Goal: Information Seeking & Learning: Learn about a topic

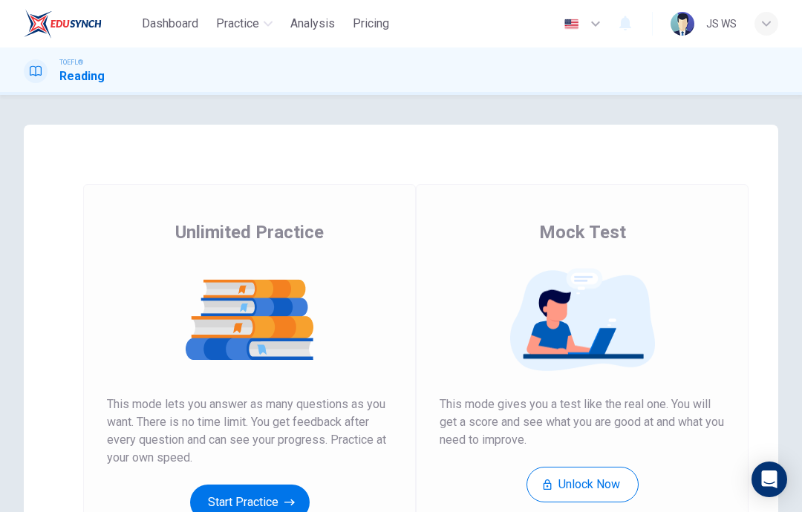
click at [275, 494] on button "Start Practice" at bounding box center [250, 503] width 120 height 36
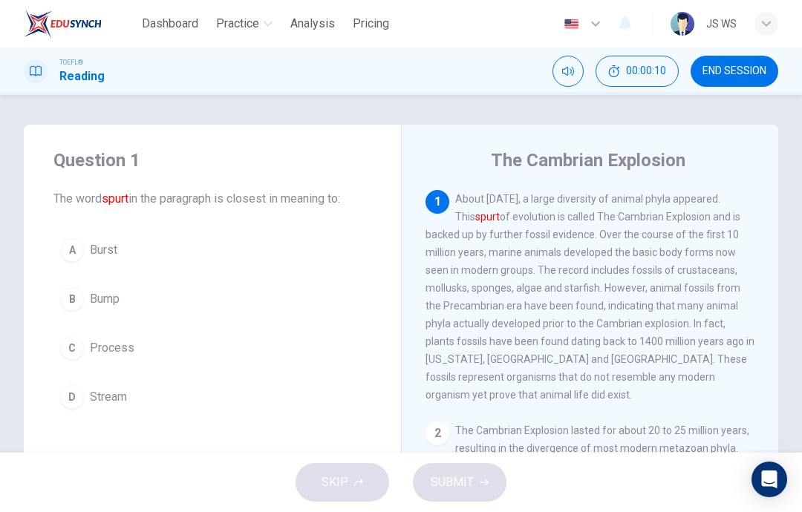
click at [257, 342] on button "C Process" at bounding box center [212, 348] width 318 height 37
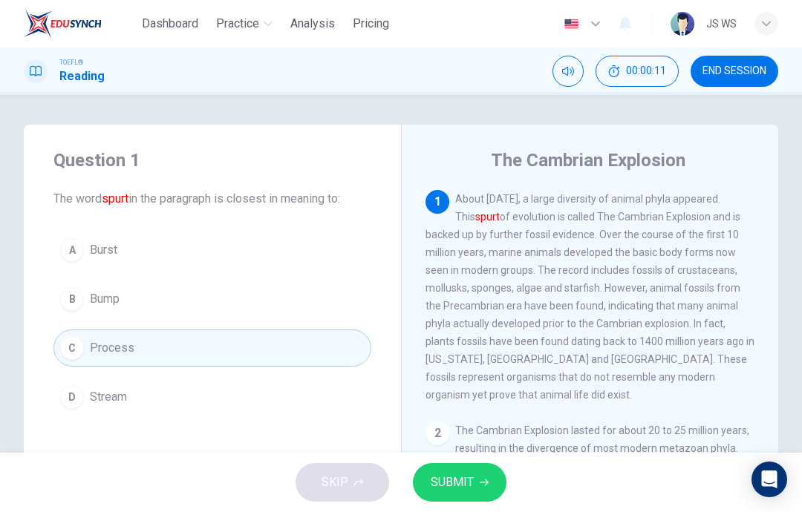
click at [454, 477] on span "SUBMIT" at bounding box center [452, 482] width 43 height 21
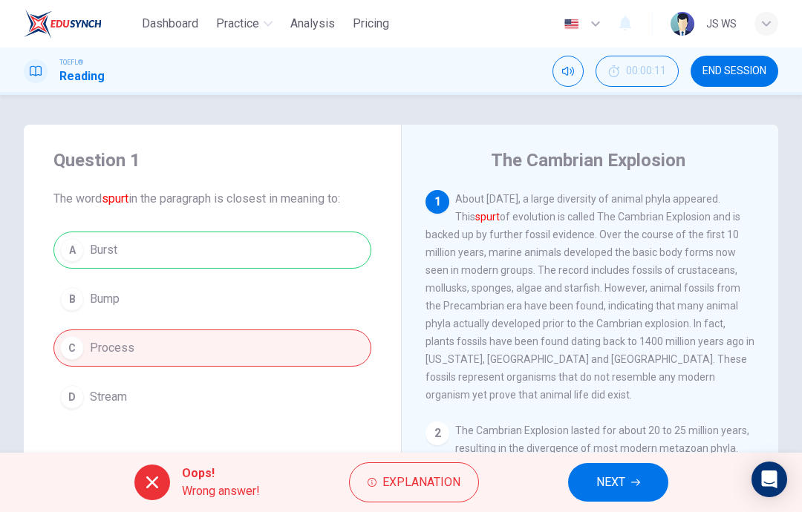
click at [626, 466] on button "NEXT" at bounding box center [618, 482] width 100 height 39
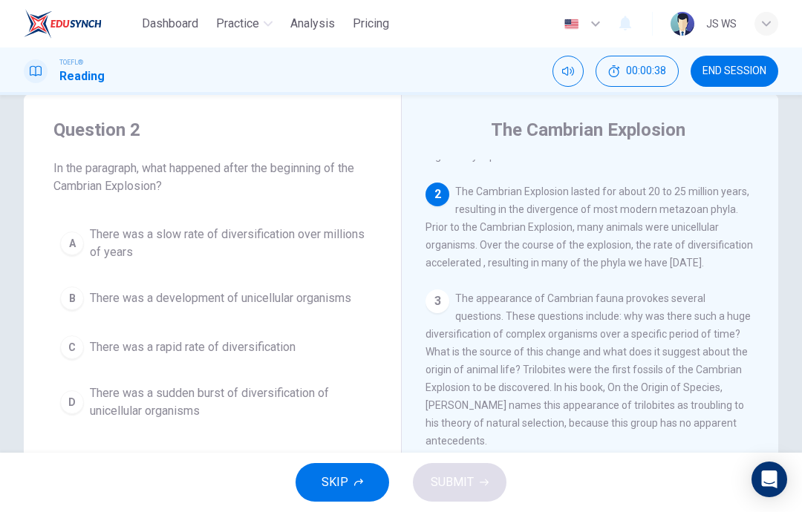
scroll to position [37, 0]
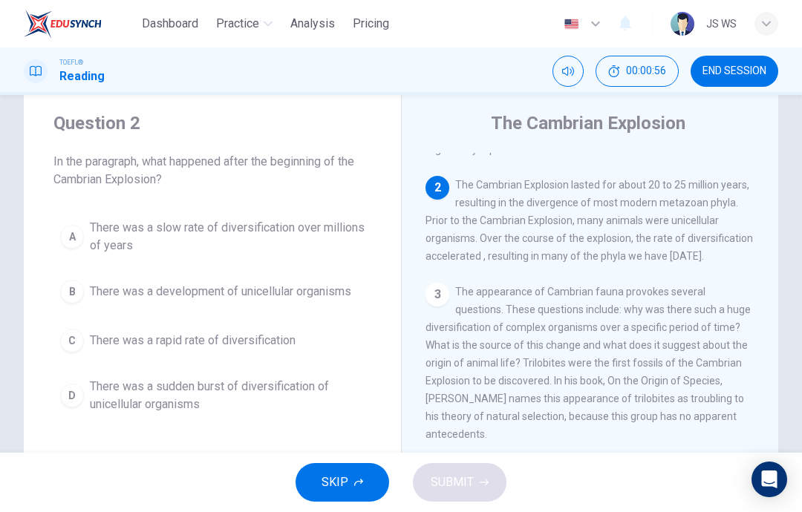
click at [313, 290] on span "There was a development of unicellular organisms" at bounding box center [220, 292] width 261 height 18
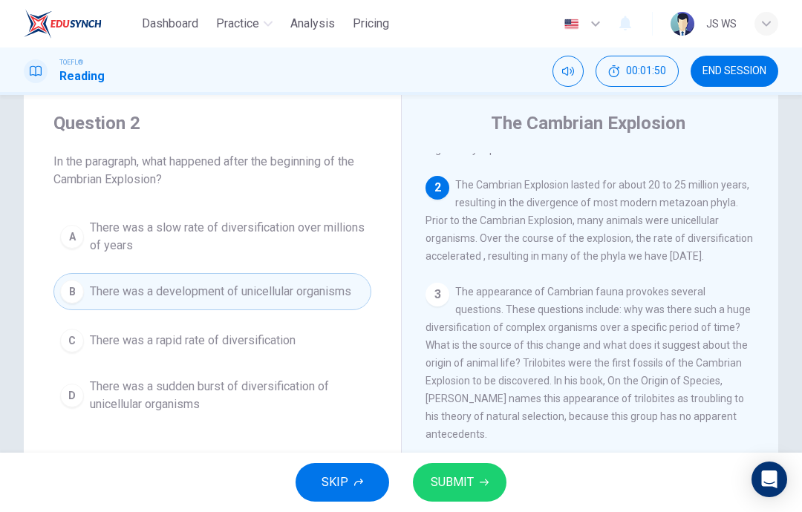
click at [272, 342] on span "There was a rapid rate of diversification" at bounding box center [193, 341] width 206 height 18
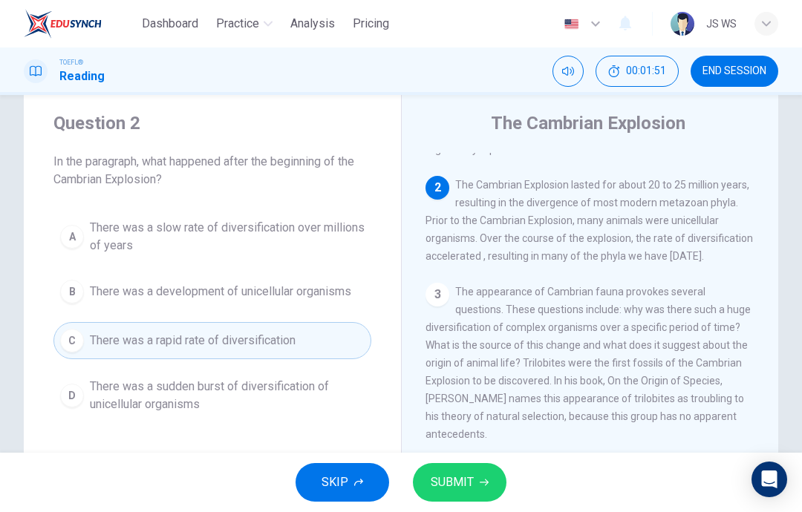
click at [464, 467] on button "SUBMIT" at bounding box center [460, 482] width 94 height 39
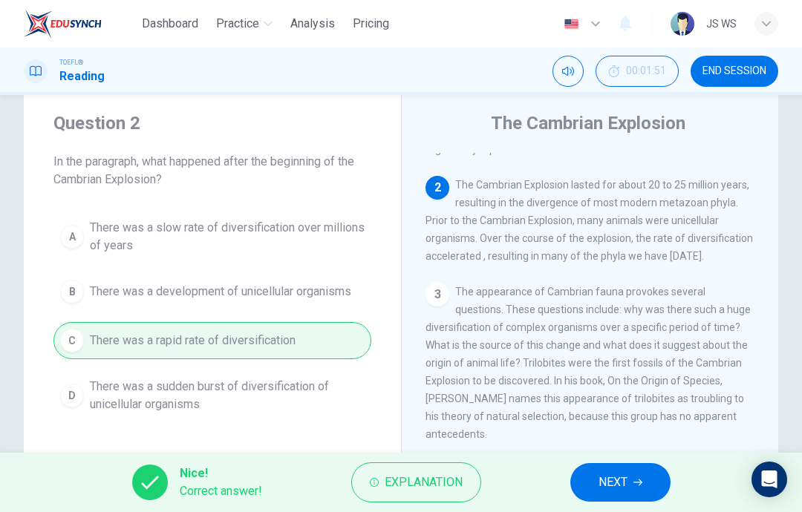
click at [631, 482] on button "NEXT" at bounding box center [620, 482] width 100 height 39
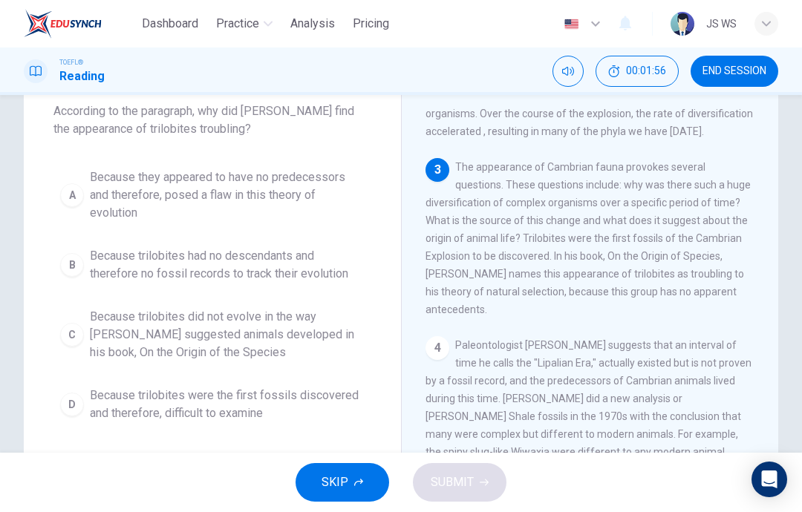
scroll to position [89, 0]
click at [335, 329] on span "Because trilobites did not evolve in the way [PERSON_NAME] suggested animals de…" at bounding box center [227, 333] width 275 height 53
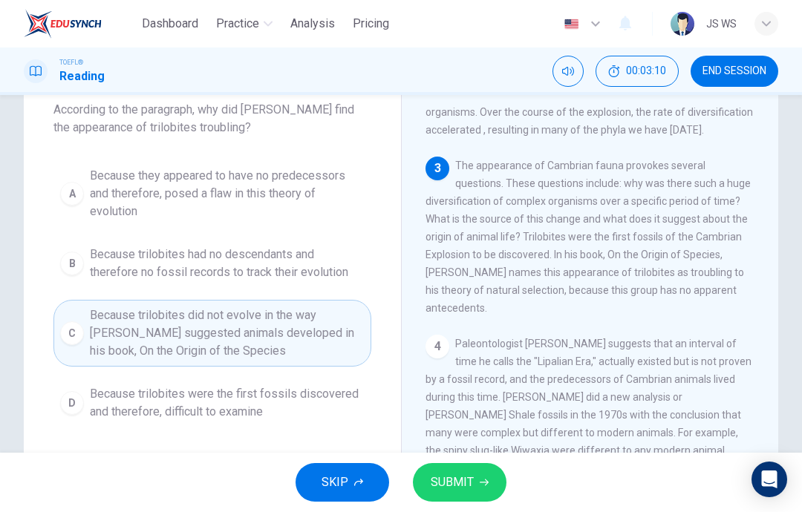
click at [474, 484] on button "SUBMIT" at bounding box center [460, 482] width 94 height 39
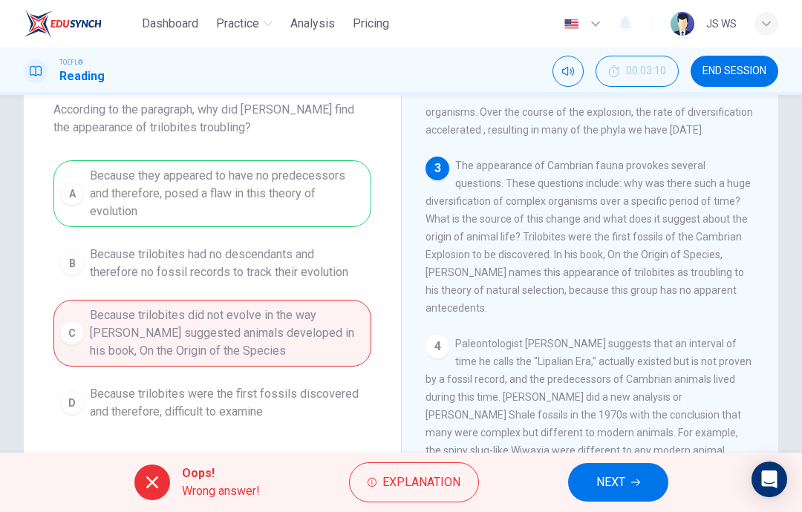
click at [613, 452] on span "Paleontologist [PERSON_NAME] suggests that an interval of time he calls the "Li…" at bounding box center [590, 460] width 328 height 244
click at [623, 472] on button "NEXT" at bounding box center [618, 482] width 100 height 39
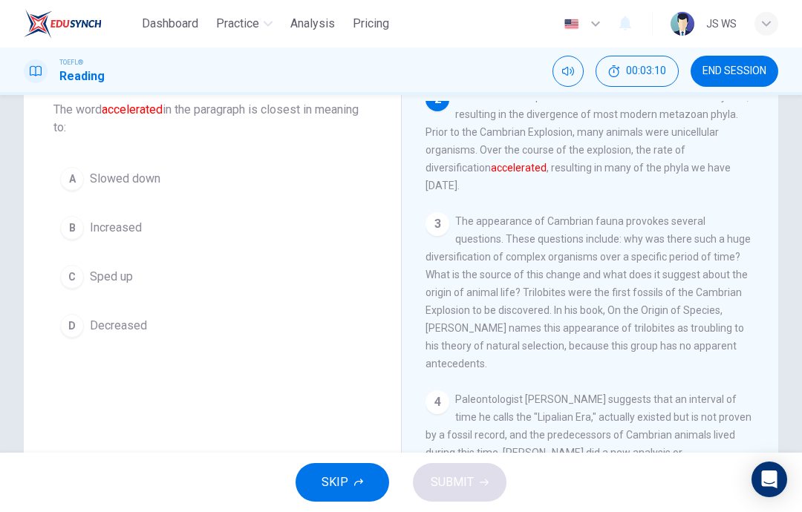
scroll to position [241, 0]
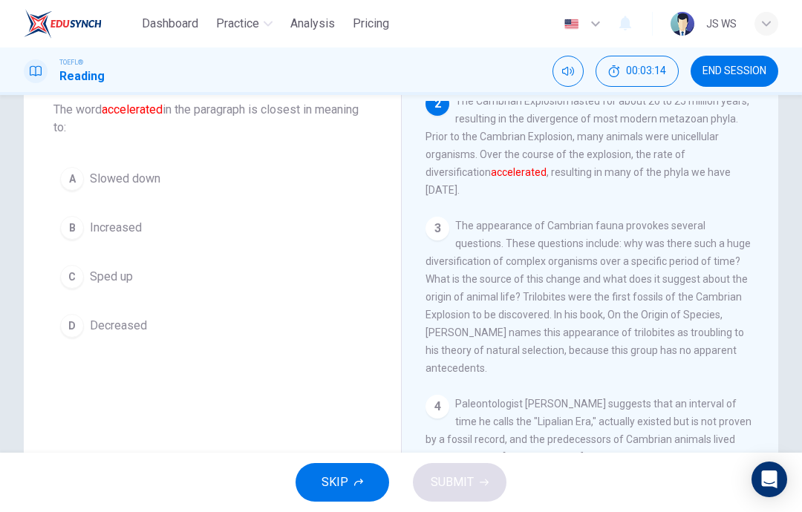
click at [294, 235] on button "B Increased" at bounding box center [212, 227] width 318 height 37
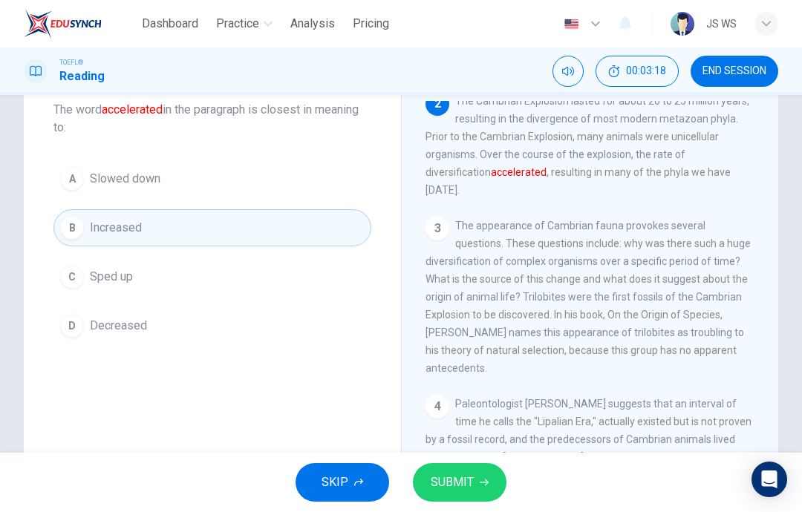
click at [453, 481] on span "SUBMIT" at bounding box center [452, 482] width 43 height 21
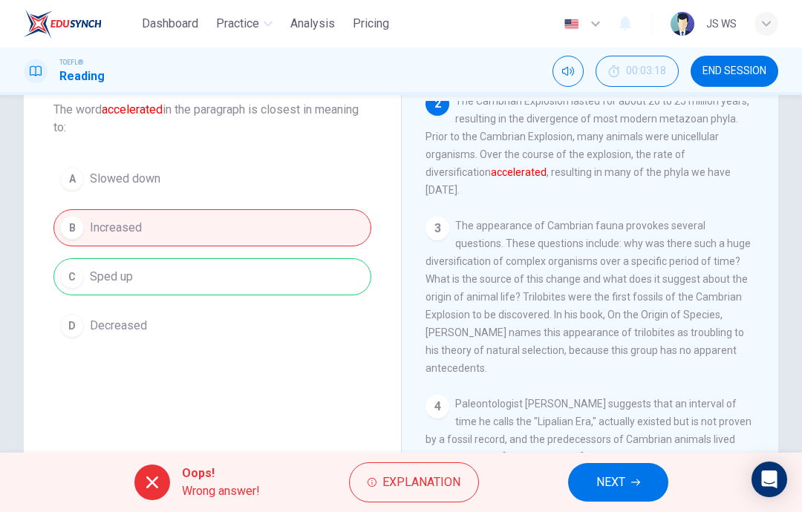
click at [628, 498] on button "NEXT" at bounding box center [618, 482] width 100 height 39
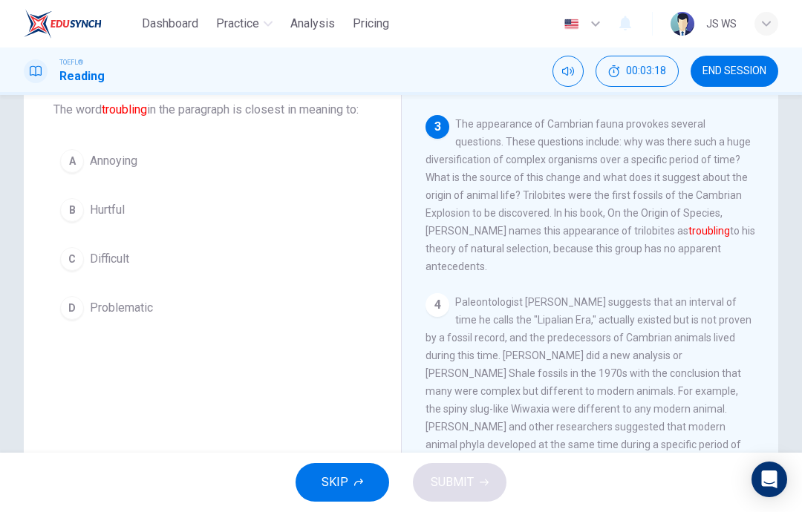
scroll to position [351, 0]
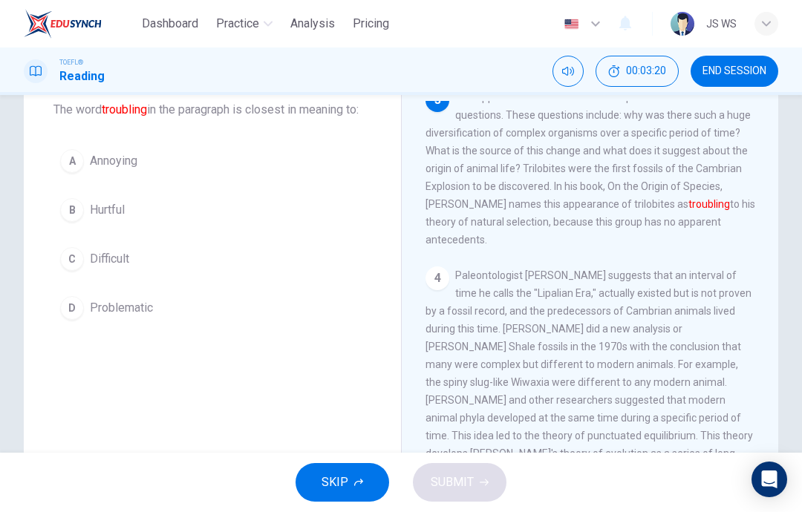
click at [312, 278] on button "C Difficult" at bounding box center [212, 259] width 318 height 37
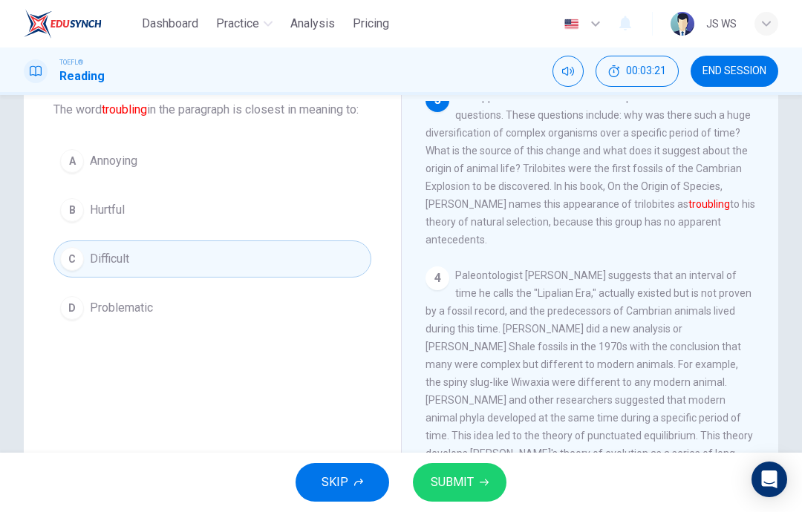
click at [466, 487] on span "SUBMIT" at bounding box center [452, 482] width 43 height 21
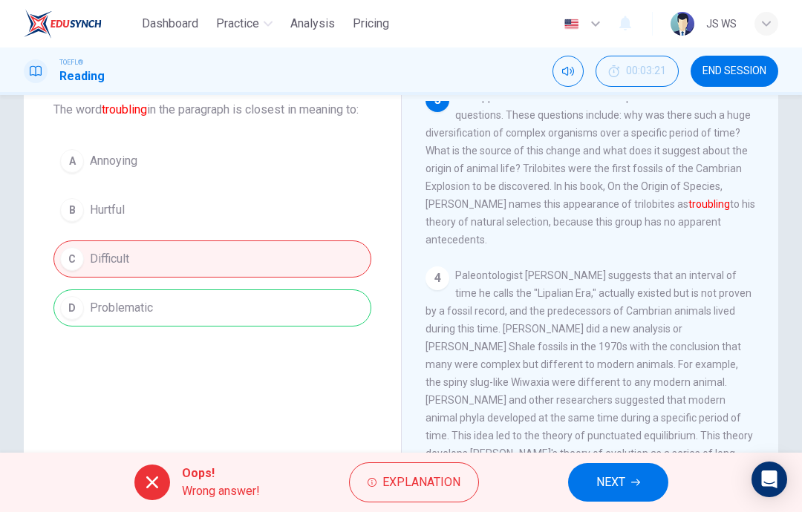
click at [642, 481] on button "NEXT" at bounding box center [618, 482] width 100 height 39
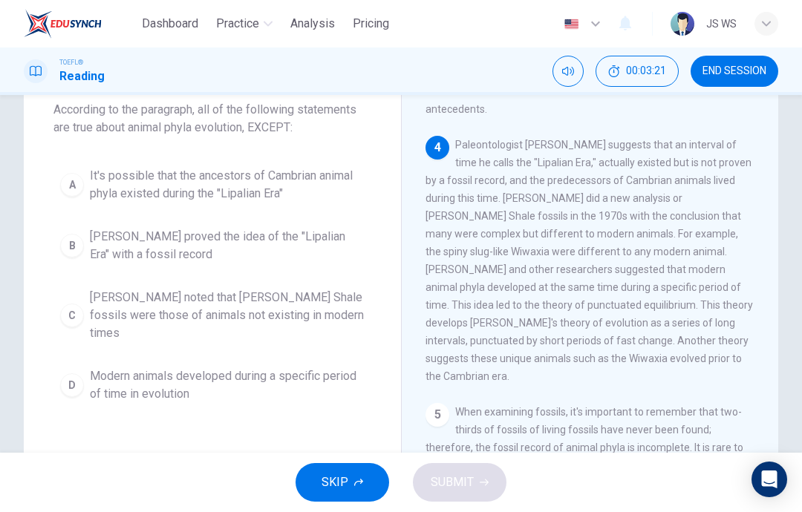
scroll to position [499, 0]
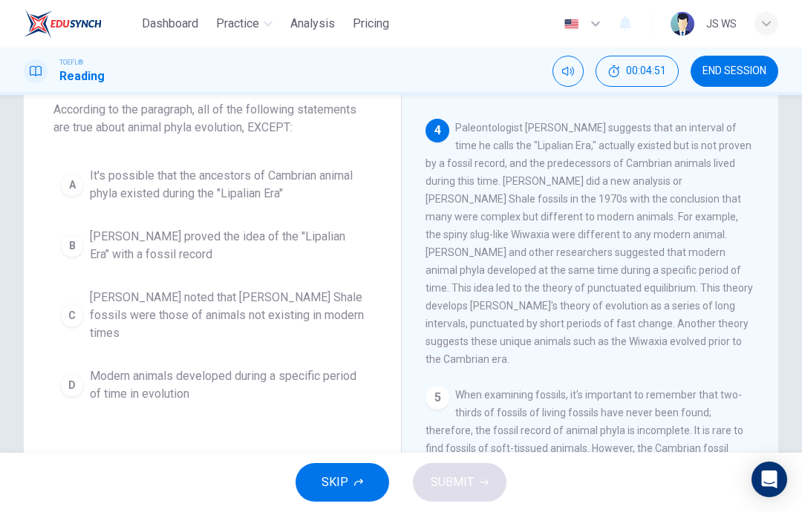
click at [220, 189] on span "It's possible that the ancestors of Cambrian animal phyla existed during the "L…" at bounding box center [227, 185] width 275 height 36
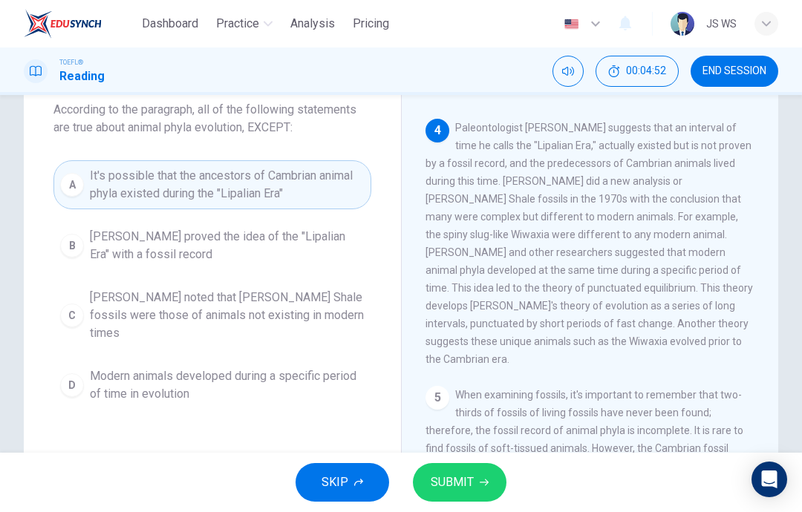
click at [448, 486] on span "SUBMIT" at bounding box center [452, 482] width 43 height 21
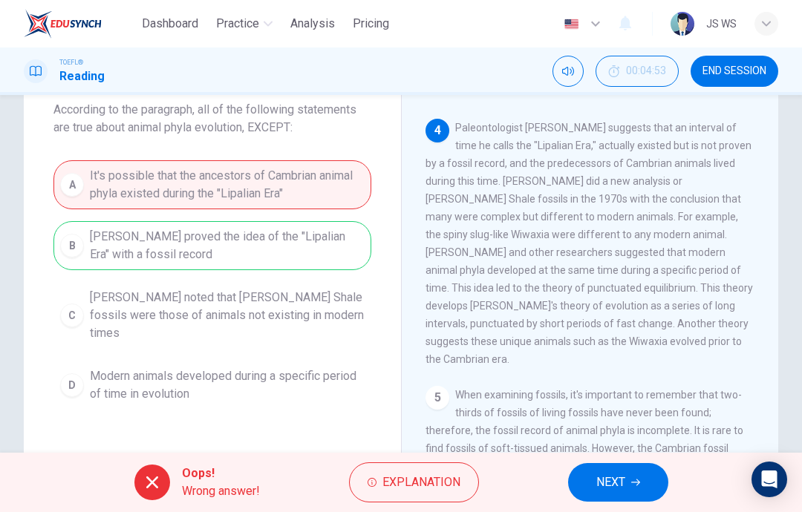
click at [607, 473] on span "NEXT" at bounding box center [610, 482] width 29 height 21
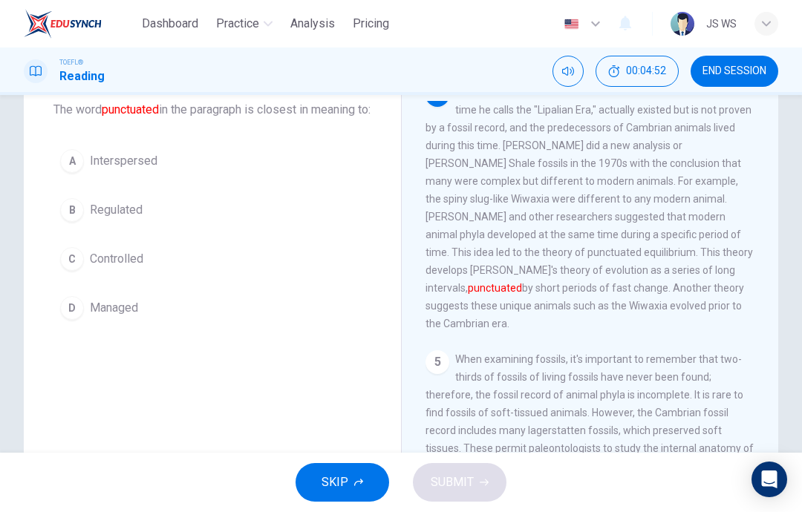
scroll to position [536, 0]
click at [210, 229] on button "B Regulated" at bounding box center [212, 210] width 318 height 37
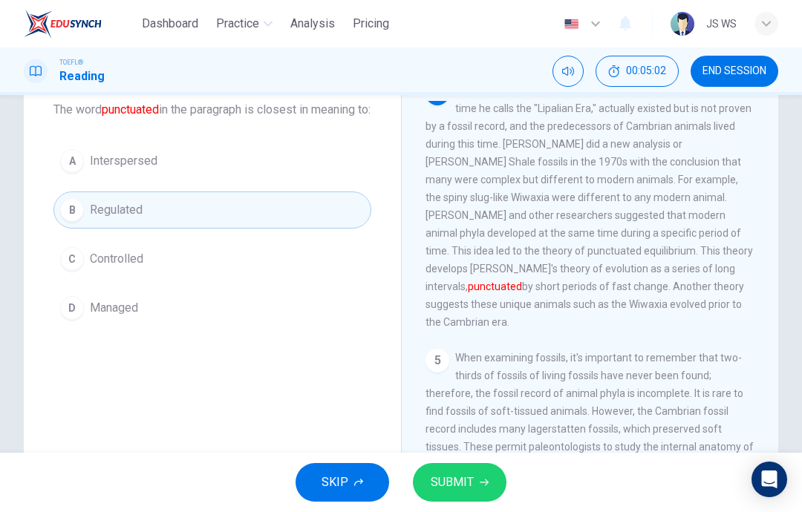
click at [448, 497] on button "SUBMIT" at bounding box center [460, 482] width 94 height 39
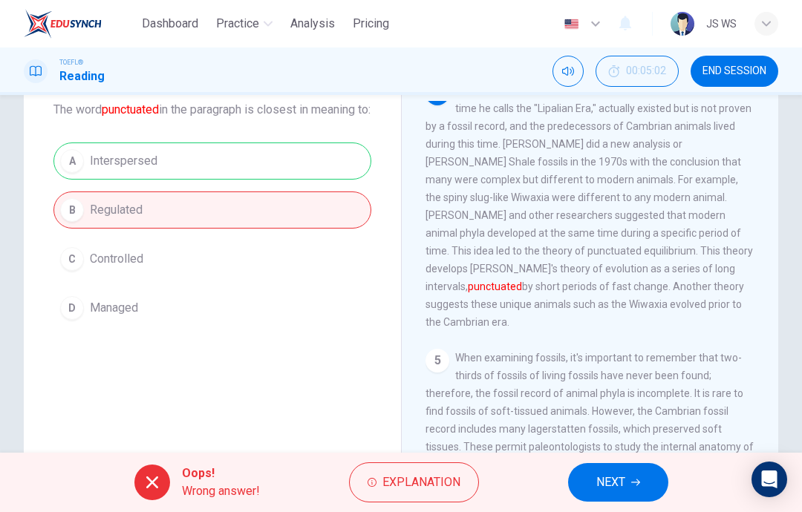
click at [631, 465] on button "NEXT" at bounding box center [618, 482] width 100 height 39
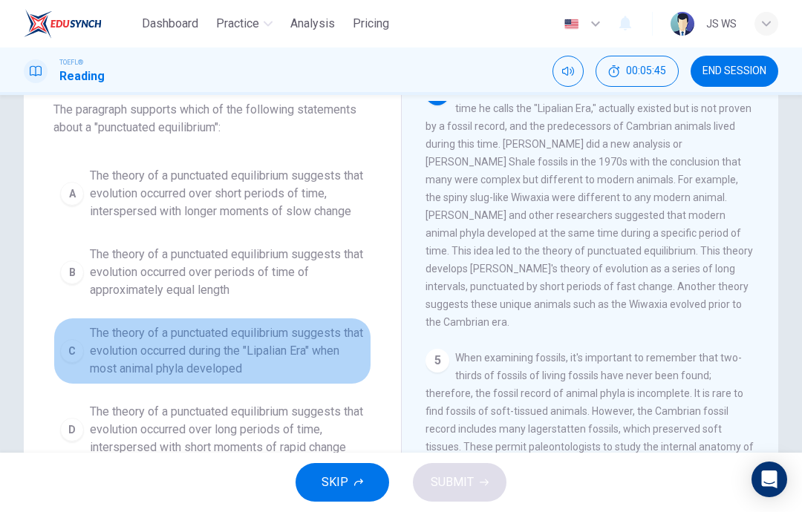
scroll to position [102, 0]
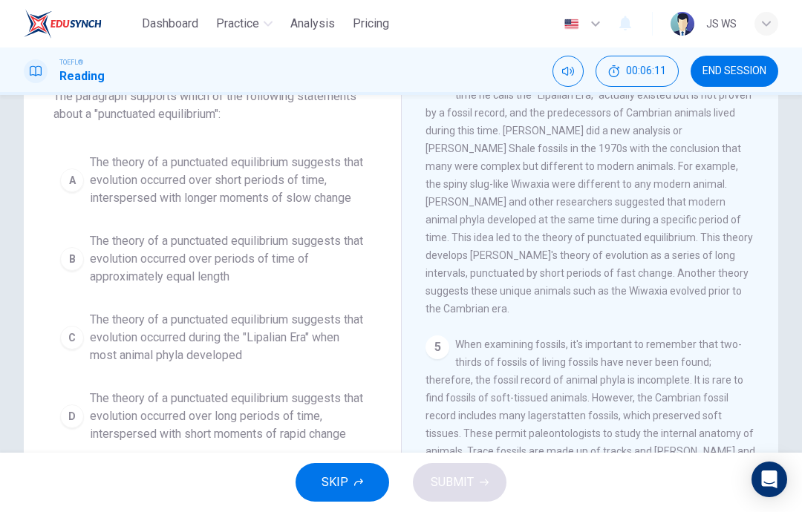
click at [291, 413] on span "The theory of a punctuated equilibrium suggests that evolution occurred over lo…" at bounding box center [227, 416] width 275 height 53
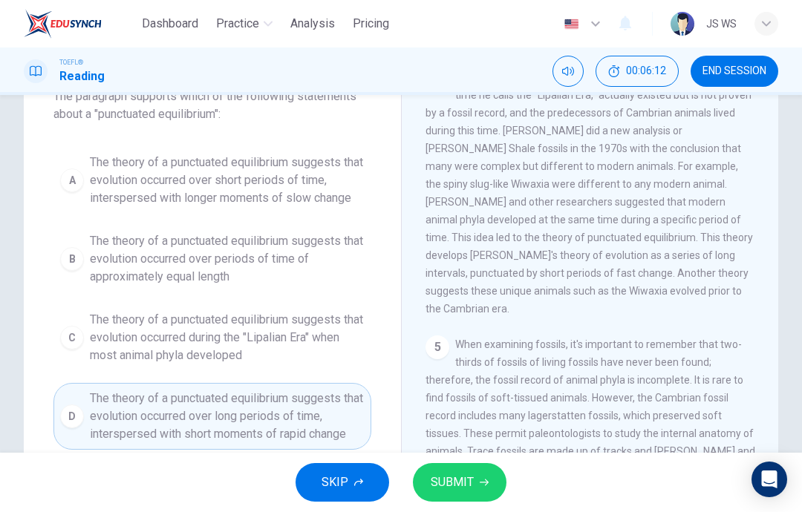
click at [447, 493] on button "SUBMIT" at bounding box center [460, 482] width 94 height 39
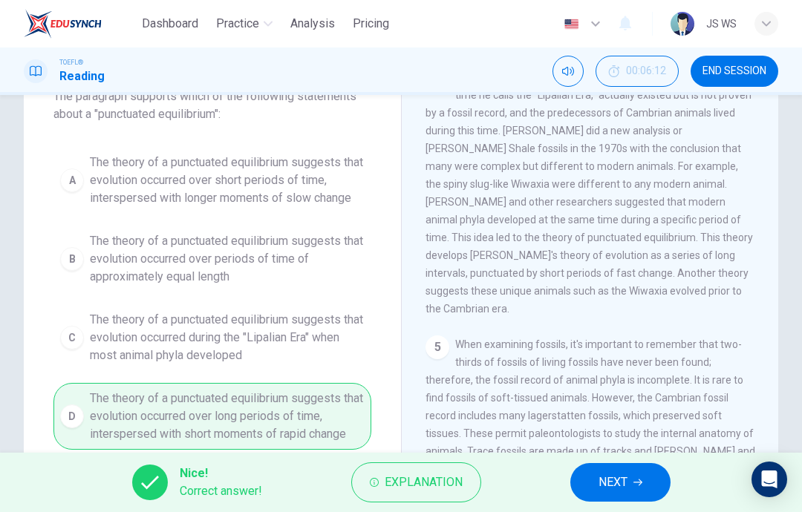
click at [627, 487] on span "NEXT" at bounding box center [613, 482] width 29 height 21
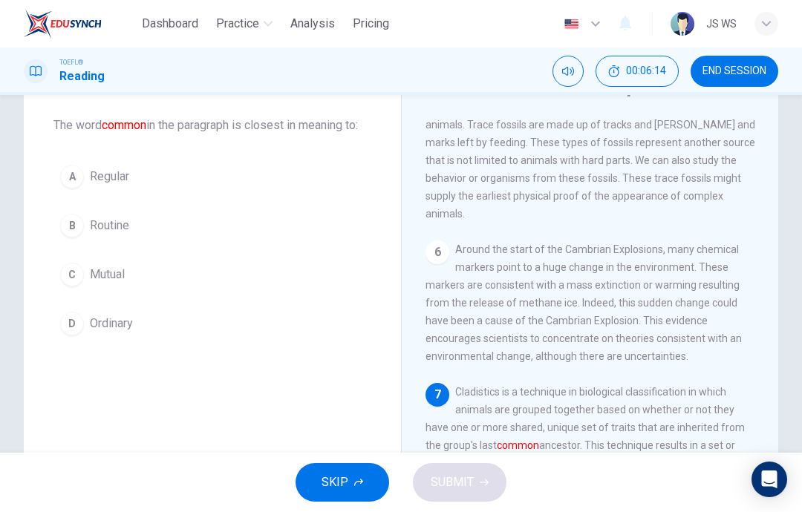
scroll to position [67, 0]
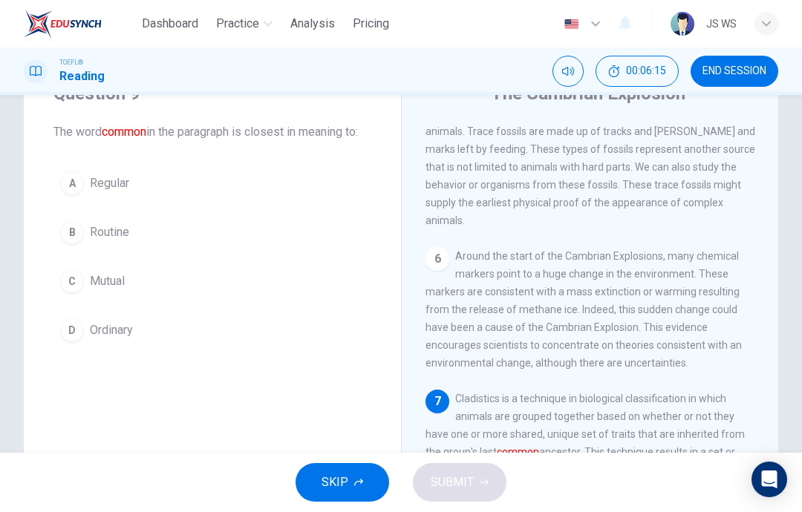
click at [282, 195] on button "A Regular" at bounding box center [212, 183] width 318 height 37
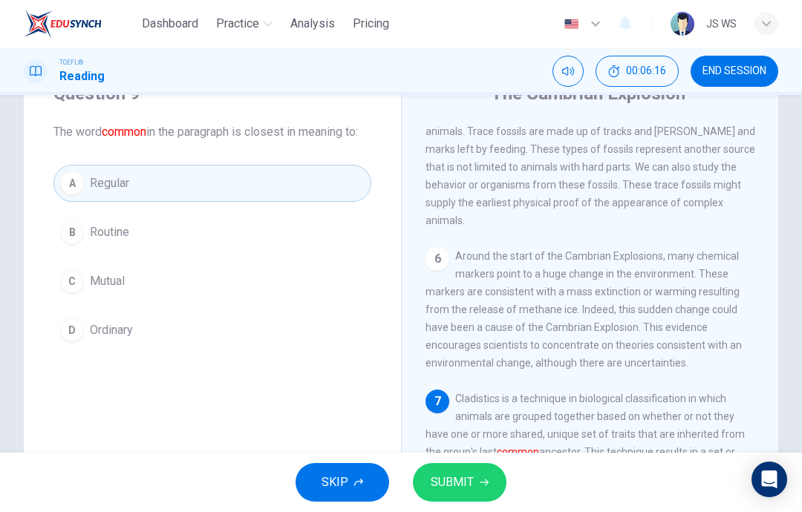
click at [476, 487] on button "SUBMIT" at bounding box center [460, 482] width 94 height 39
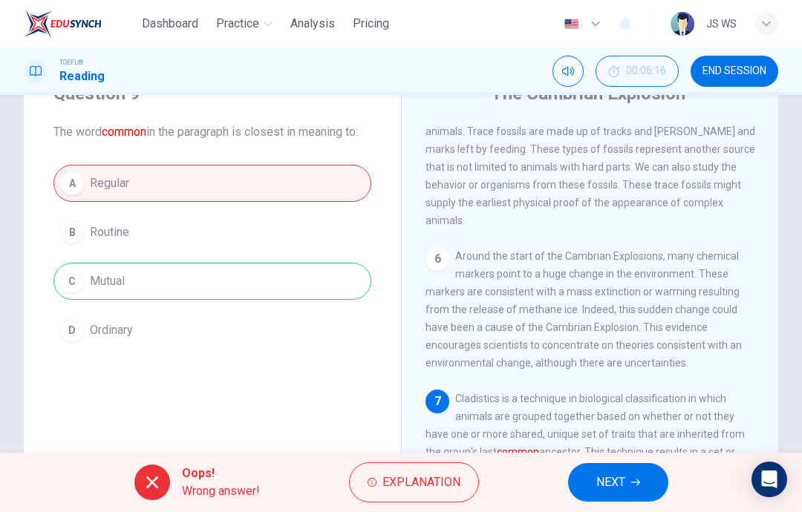
click at [634, 482] on icon "button" at bounding box center [635, 482] width 9 height 9
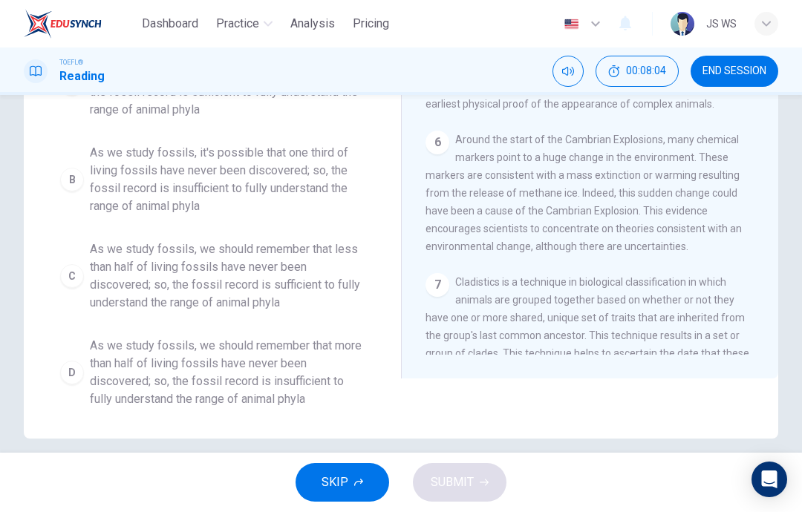
scroll to position [264, 0]
click at [157, 386] on span "As we study fossils, we should remember that more than half of living fossils h…" at bounding box center [227, 371] width 275 height 71
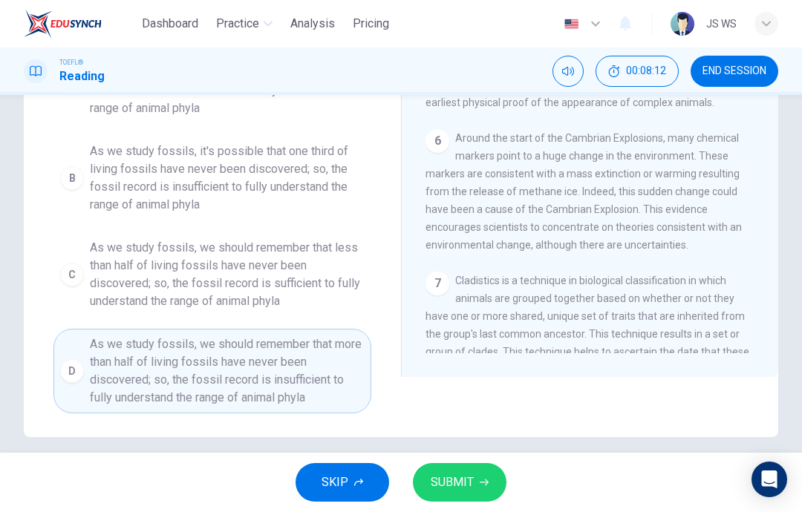
click at [475, 481] on button "SUBMIT" at bounding box center [460, 482] width 94 height 39
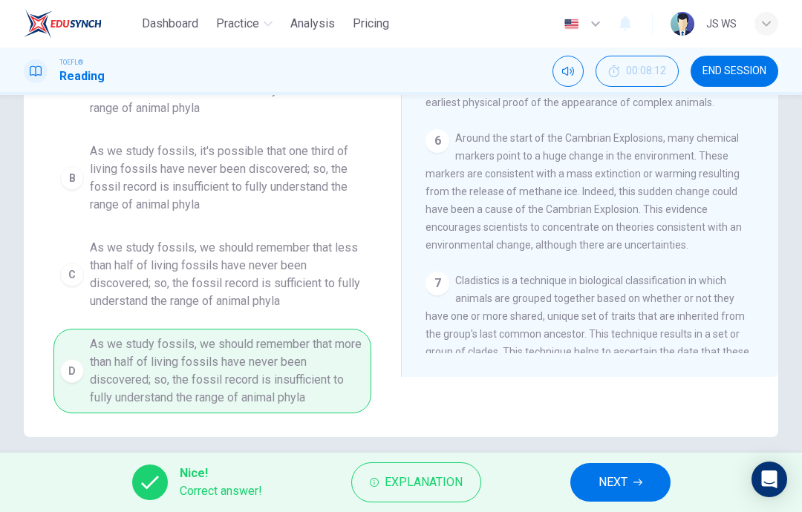
click at [651, 475] on button "NEXT" at bounding box center [620, 482] width 100 height 39
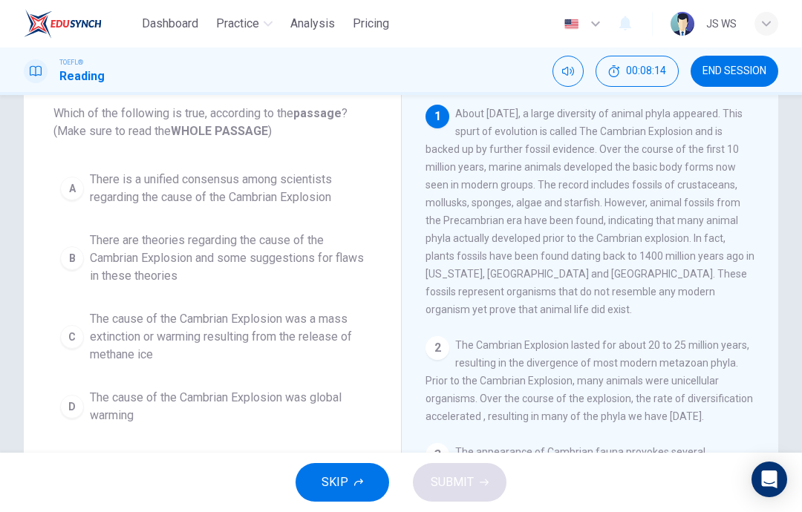
scroll to position [85, 0]
click at [294, 260] on span "There are theories regarding the cause of the Cambrian Explosion and some sugge…" at bounding box center [227, 258] width 275 height 53
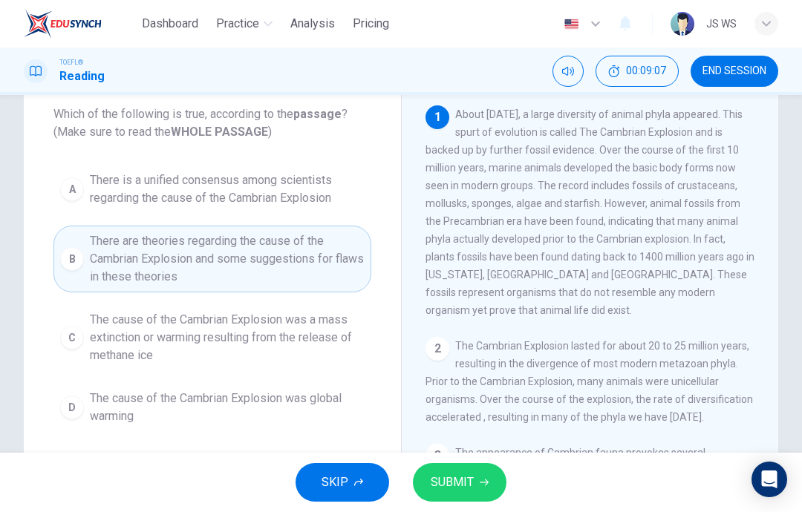
click at [466, 488] on span "SUBMIT" at bounding box center [452, 482] width 43 height 21
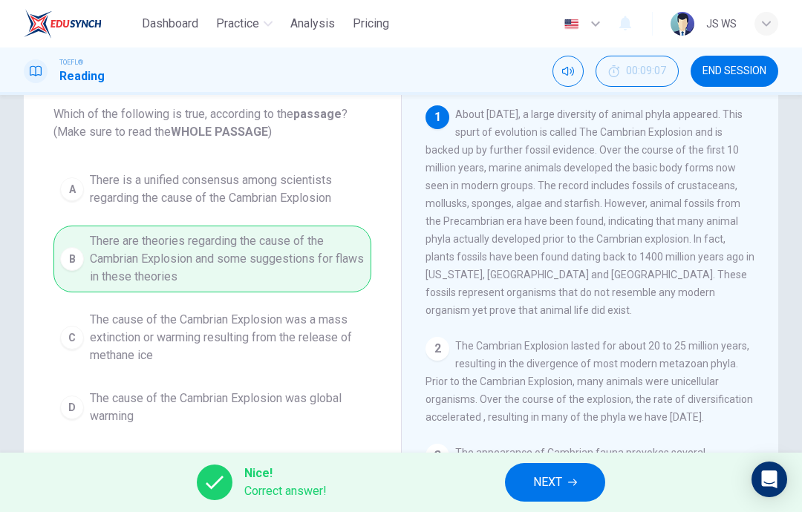
click at [568, 474] on button "NEXT" at bounding box center [555, 482] width 100 height 39
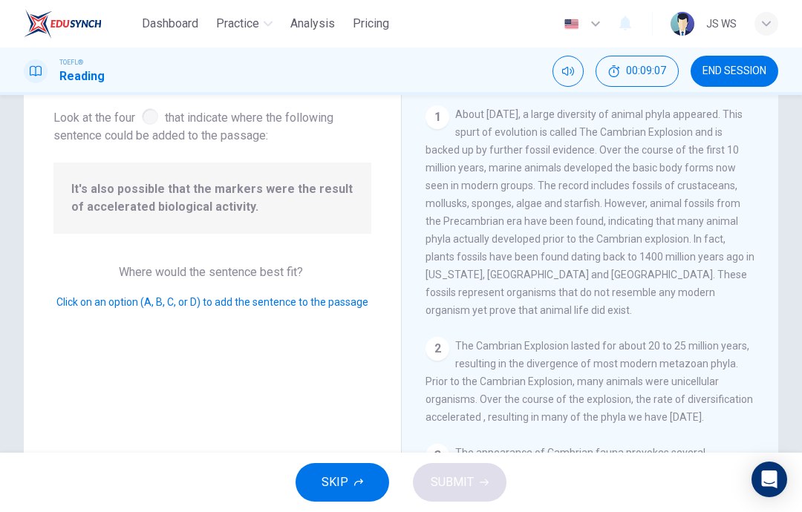
scroll to position [888, 0]
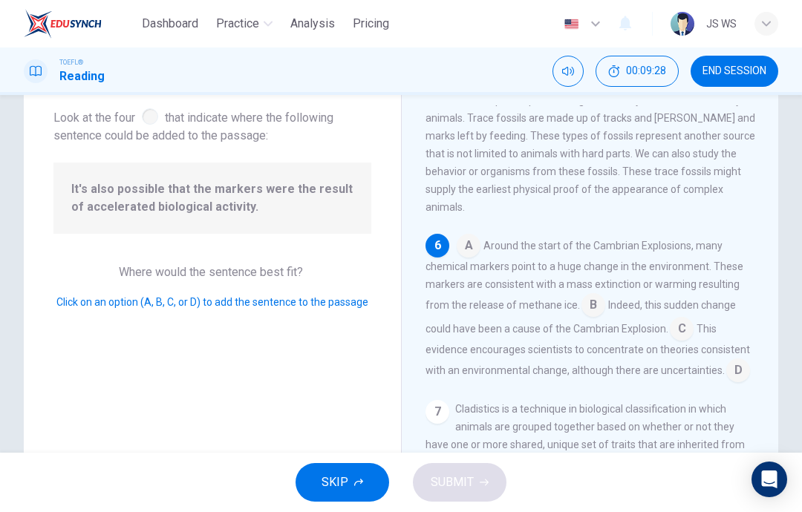
click at [596, 302] on input at bounding box center [594, 307] width 24 height 24
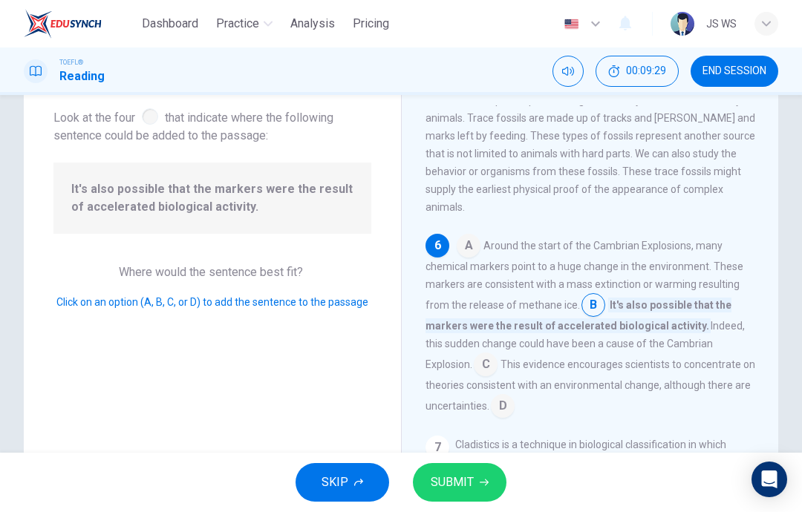
click at [471, 484] on span "SUBMIT" at bounding box center [452, 482] width 43 height 21
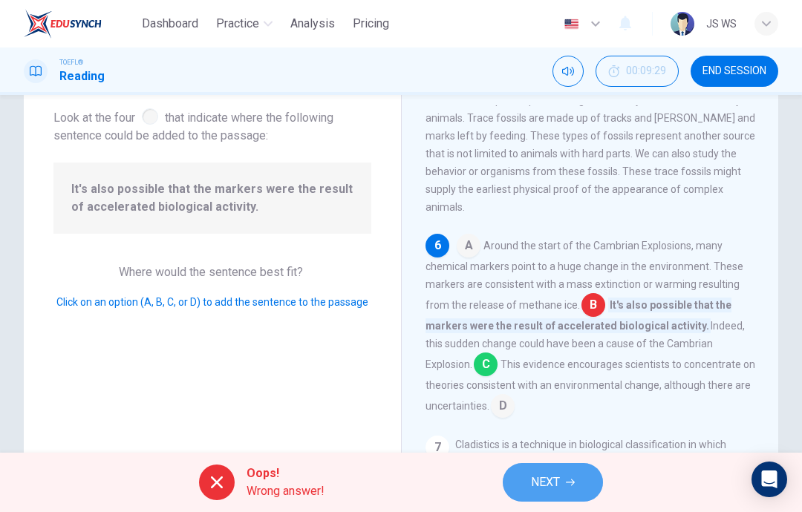
click at [564, 476] on button "NEXT" at bounding box center [553, 482] width 100 height 39
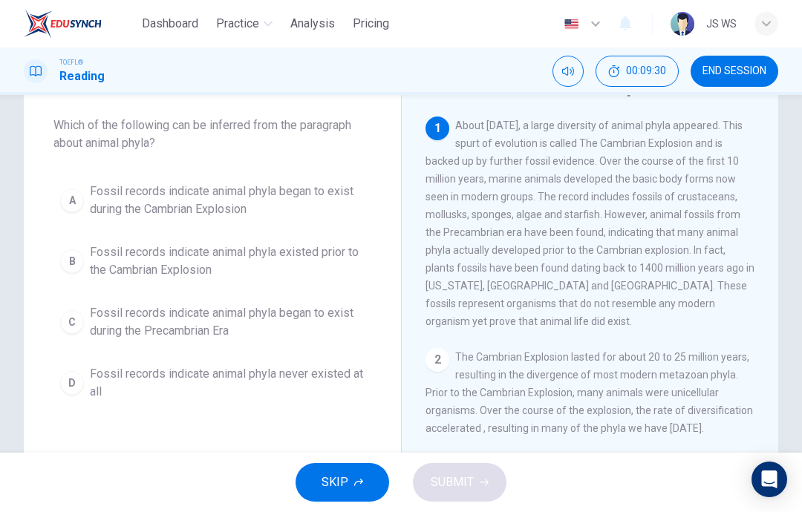
scroll to position [75, 0]
click at [336, 269] on span "Fossil records indicate animal phyla existed prior to the Cambrian Explosion" at bounding box center [227, 260] width 275 height 36
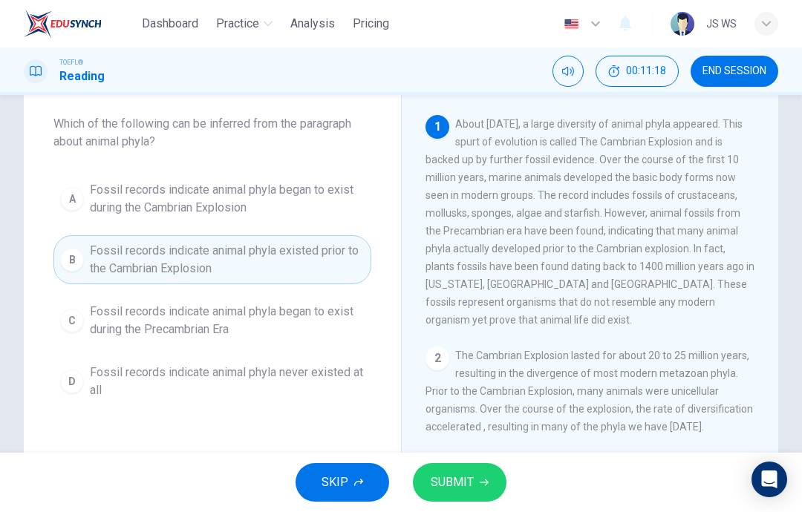
click at [474, 479] on button "SUBMIT" at bounding box center [460, 482] width 94 height 39
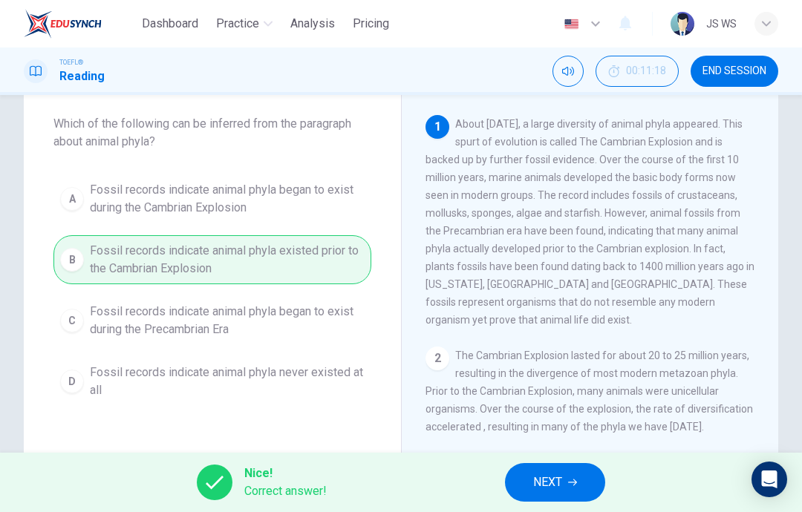
click at [560, 467] on button "NEXT" at bounding box center [555, 482] width 100 height 39
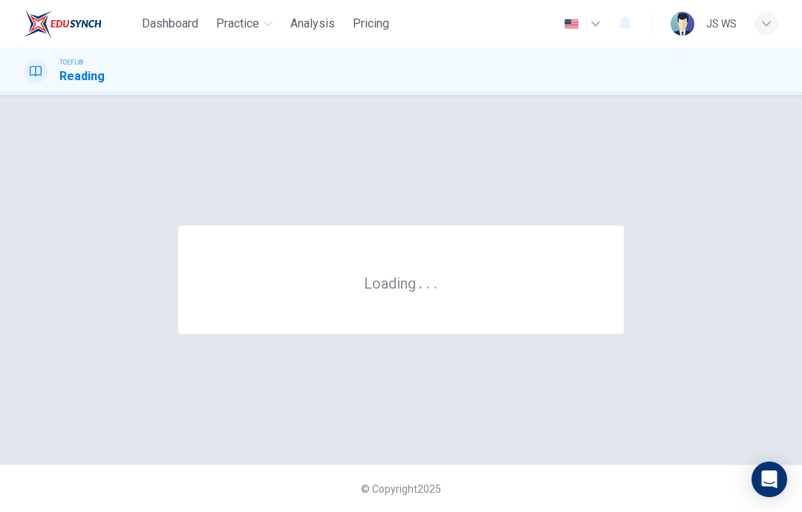
scroll to position [0, 0]
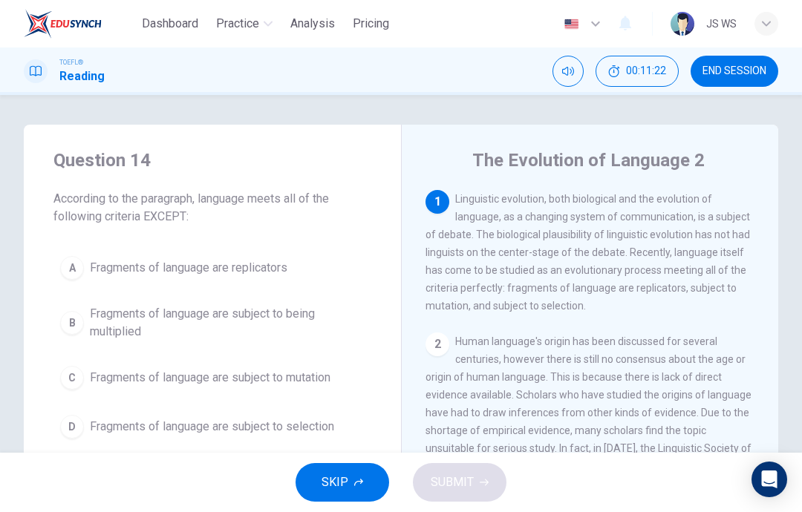
click at [732, 71] on span "END SESSION" at bounding box center [735, 71] width 64 height 12
